Goal: Information Seeking & Learning: Learn about a topic

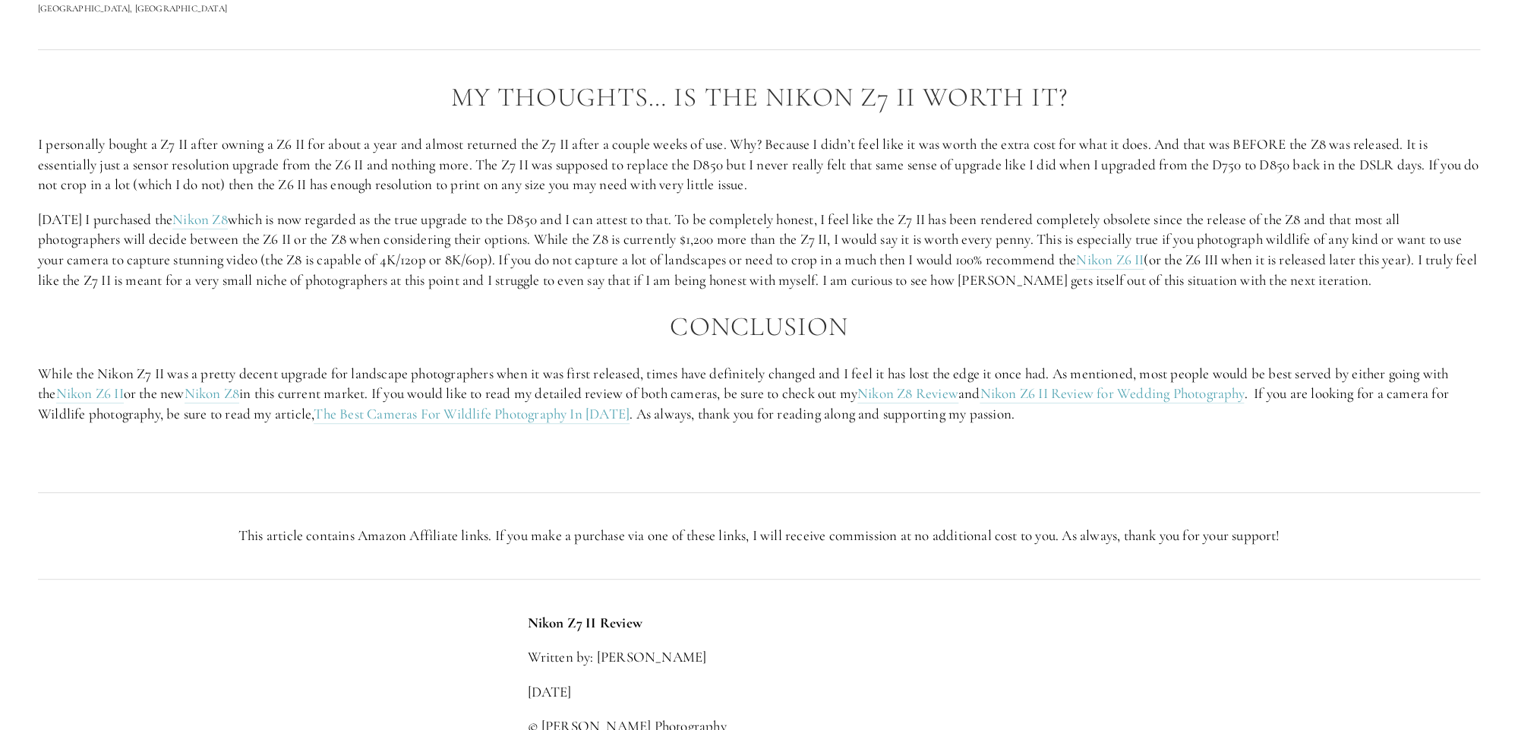
scroll to position [3037, 0]
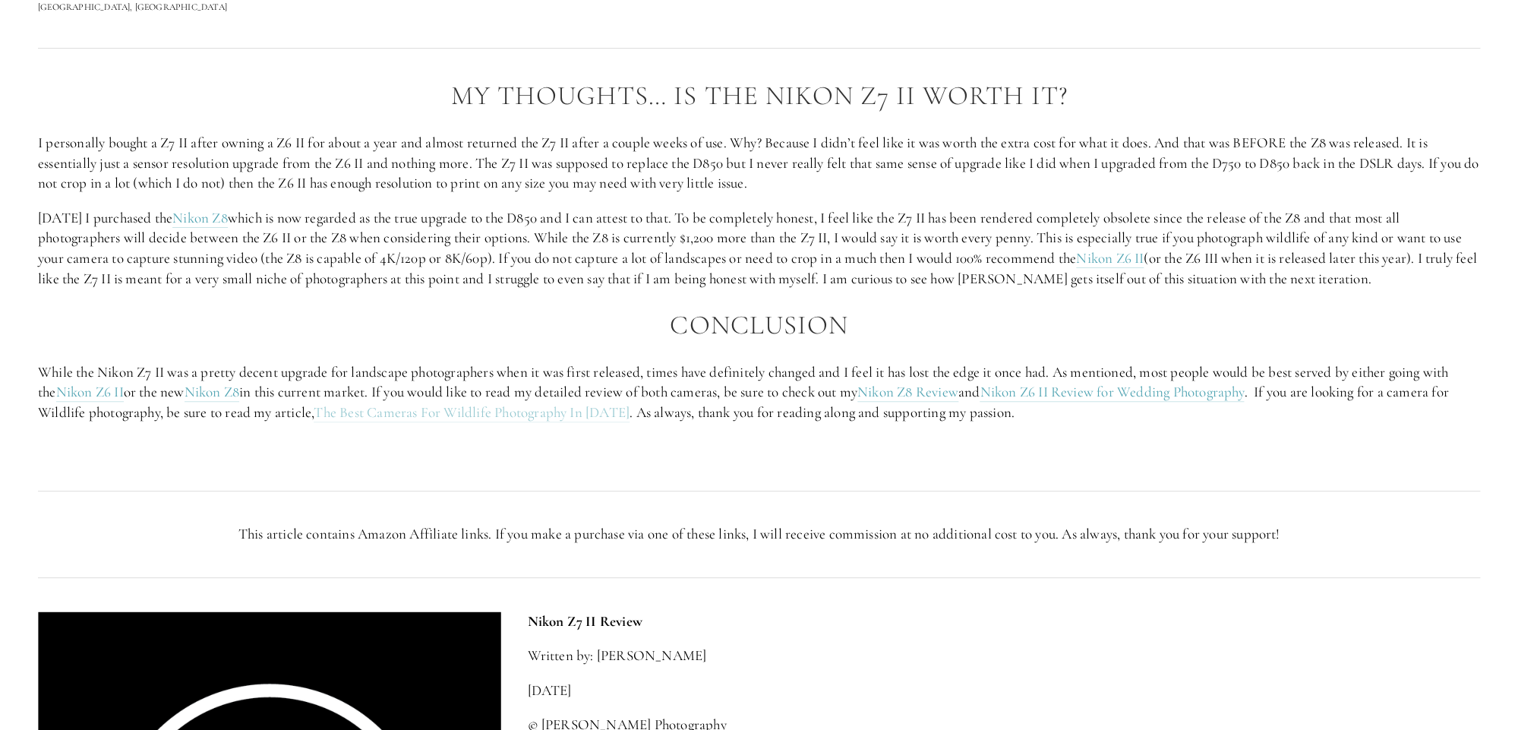
click at [488, 406] on link "The Best Cameras For Wildlife Photography In [DATE]" at bounding box center [472, 412] width 316 height 19
click at [922, 390] on link "Nikon Z8 Review" at bounding box center [908, 392] width 101 height 19
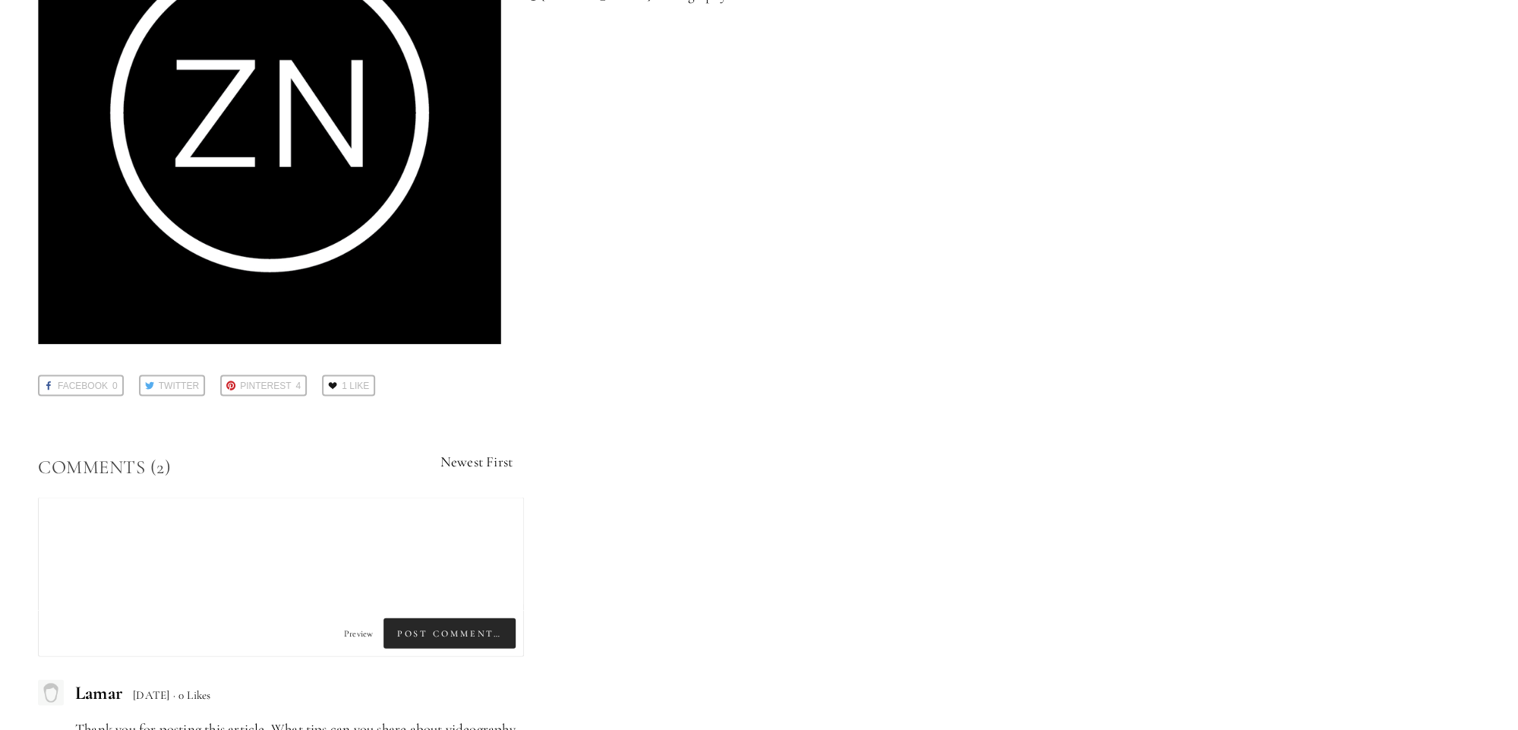
scroll to position [7356, 0]
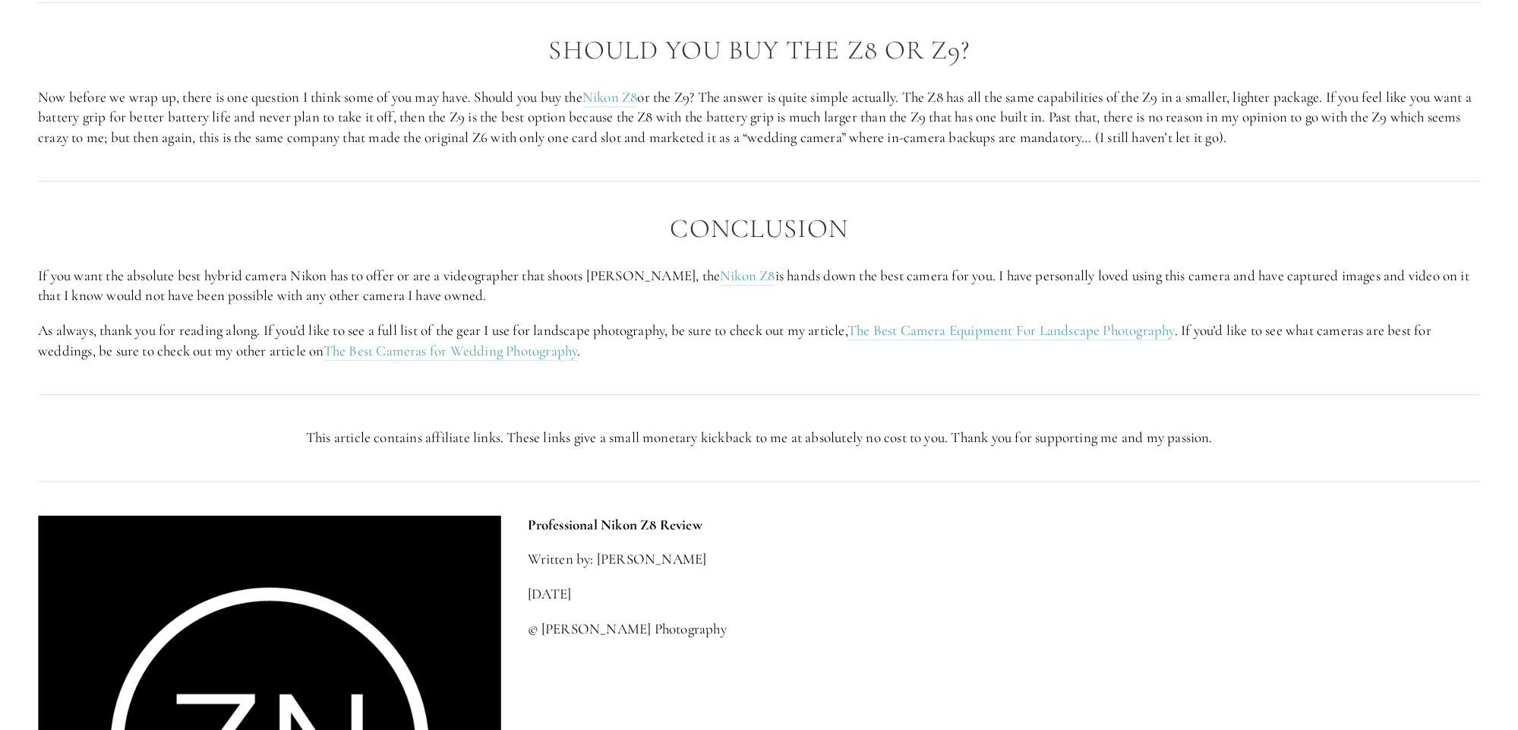
scroll to position [3514, 0]
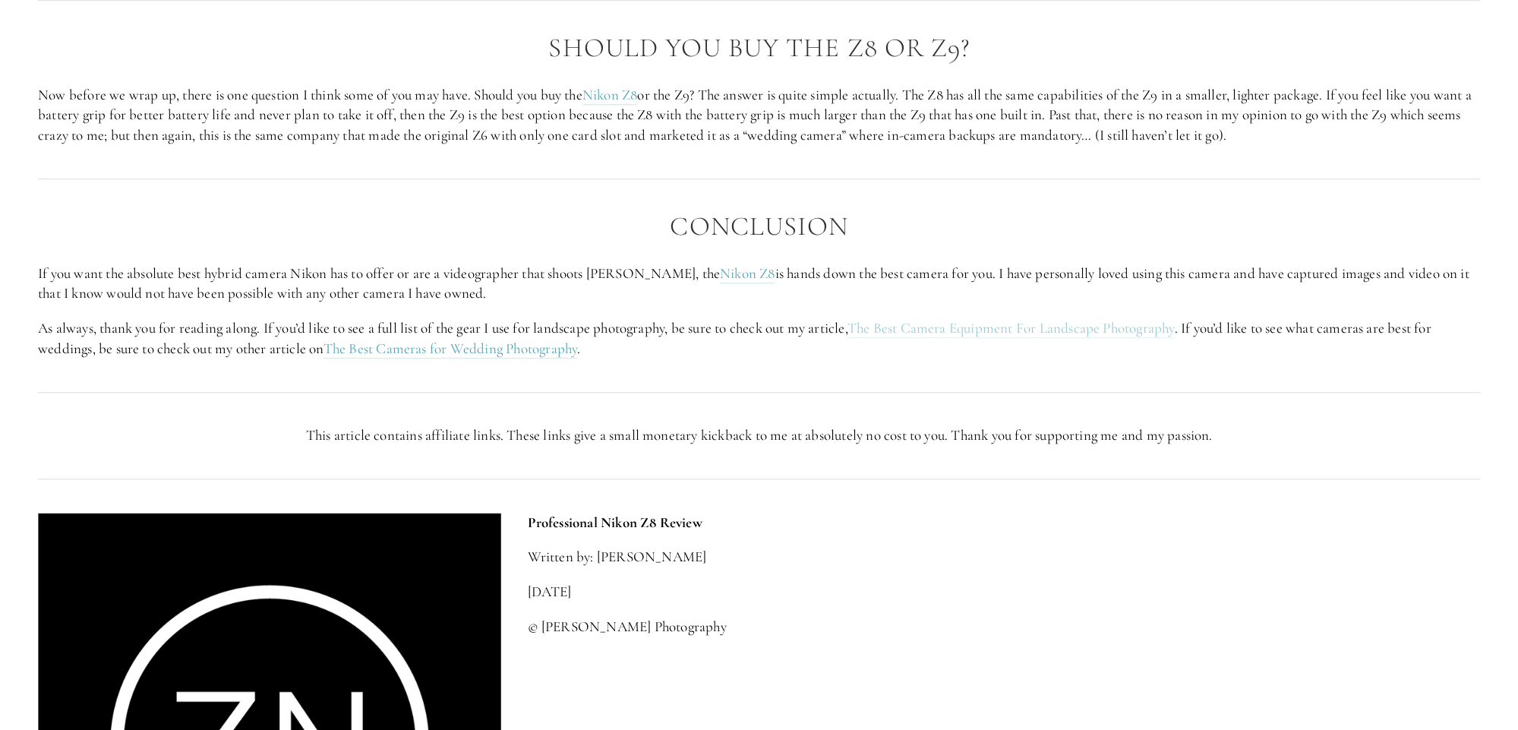
click at [998, 335] on link "The Best Camera Equipment For Landscape Photography" at bounding box center [1011, 328] width 327 height 19
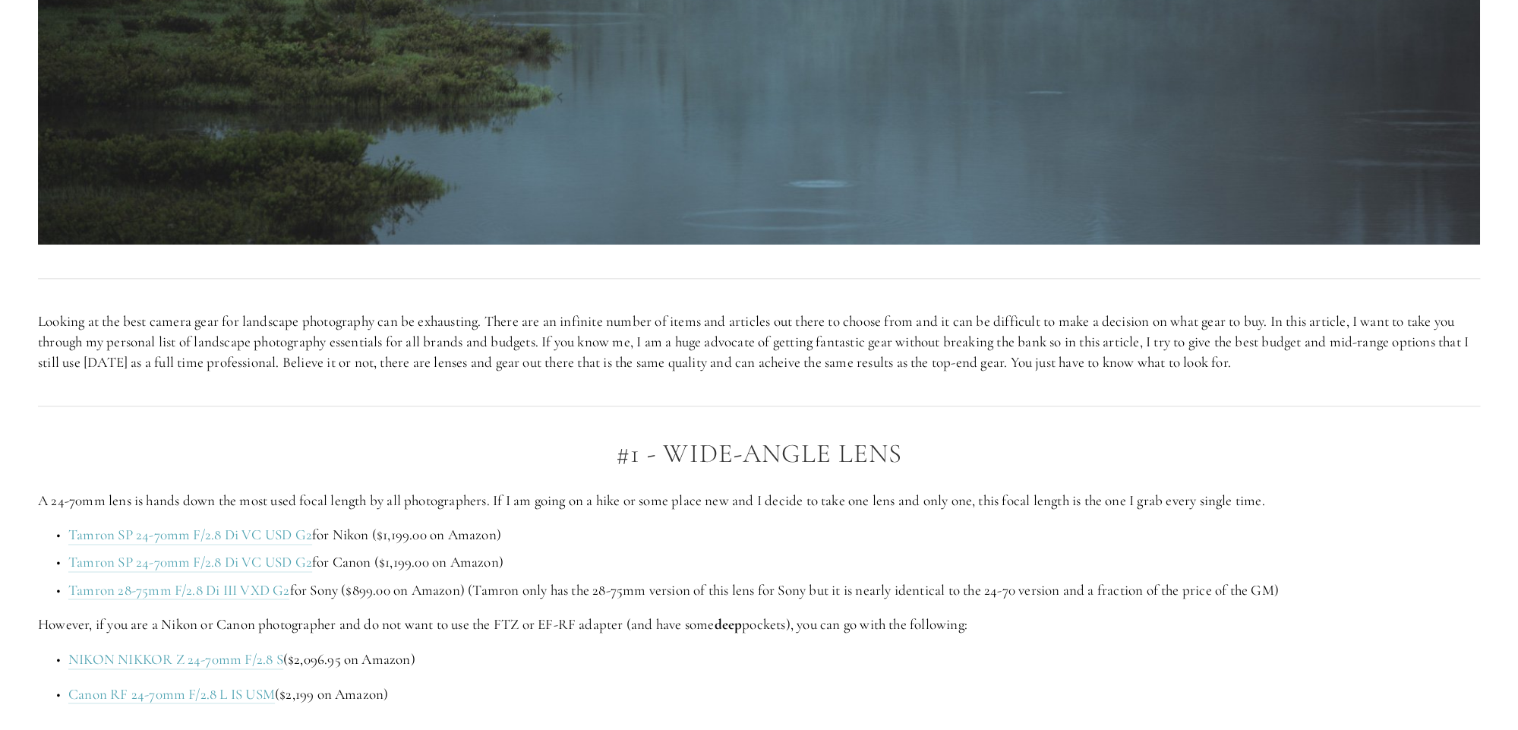
scroll to position [839, 0]
